Goal: Find specific page/section: Find specific page/section

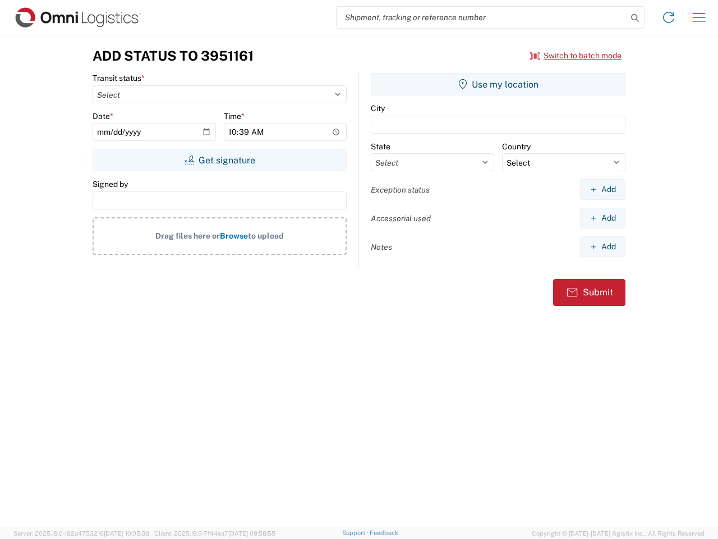
click at [482, 17] on input "search" at bounding box center [482, 17] width 291 height 21
click at [635, 18] on icon at bounding box center [635, 18] width 16 height 16
click at [669, 17] on icon at bounding box center [669, 17] width 18 height 18
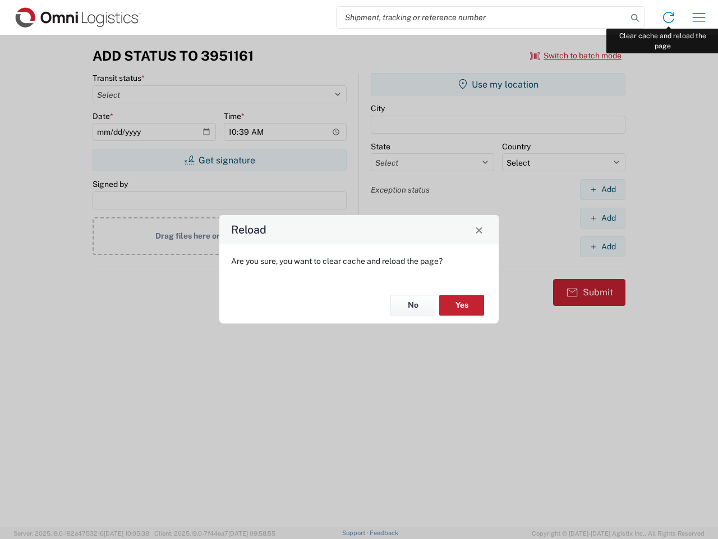
click at [699, 17] on div "Reload Are you sure, you want to clear cache and reload the page? No Yes" at bounding box center [359, 269] width 718 height 539
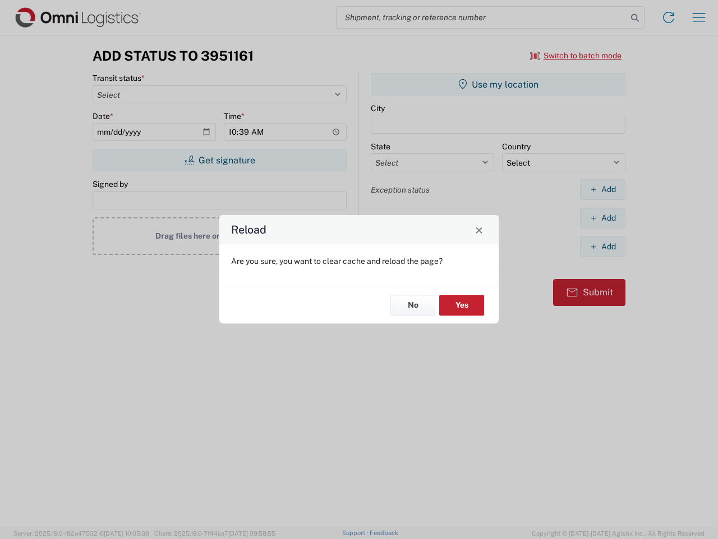
click at [576, 56] on div "Reload Are you sure, you want to clear cache and reload the page? No Yes" at bounding box center [359, 269] width 718 height 539
click at [219, 160] on div "Reload Are you sure, you want to clear cache and reload the page? No Yes" at bounding box center [359, 269] width 718 height 539
click at [498, 84] on div "Reload Are you sure, you want to clear cache and reload the page? No Yes" at bounding box center [359, 269] width 718 height 539
click at [603, 189] on div "Reload Are you sure, you want to clear cache and reload the page? No Yes" at bounding box center [359, 269] width 718 height 539
click at [603, 218] on div "Reload Are you sure, you want to clear cache and reload the page? No Yes" at bounding box center [359, 269] width 718 height 539
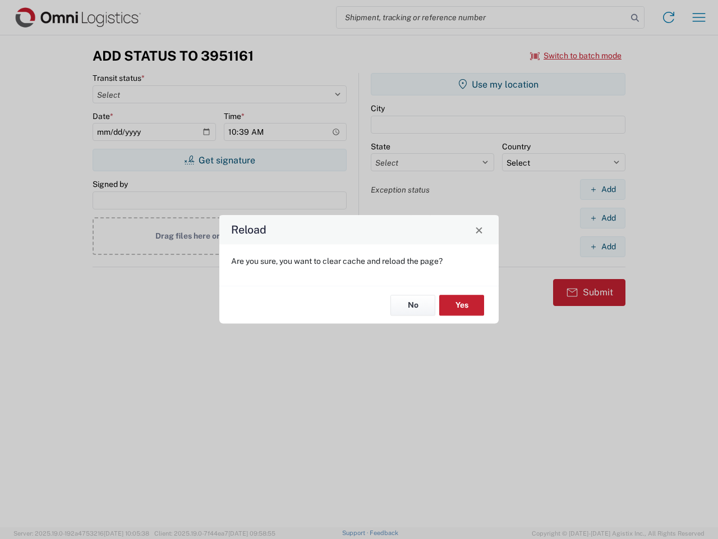
click at [603, 246] on div "Reload Are you sure, you want to clear cache and reload the page? No Yes" at bounding box center [359, 269] width 718 height 539
